Goal: Find specific page/section: Find specific page/section

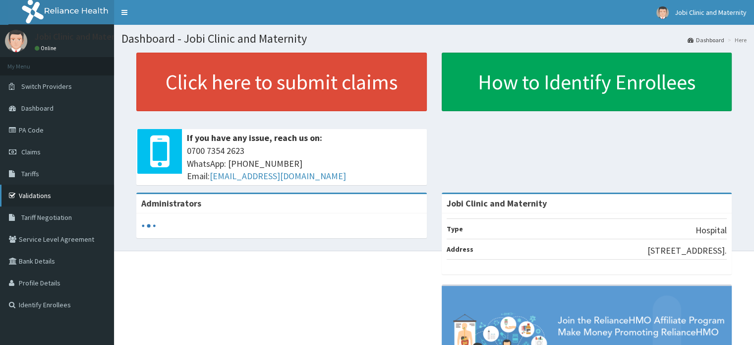
click at [26, 186] on link "Validations" at bounding box center [57, 195] width 114 height 22
click at [34, 189] on link "Validations" at bounding box center [57, 195] width 114 height 22
